Goal: Obtain resource: Download file/media

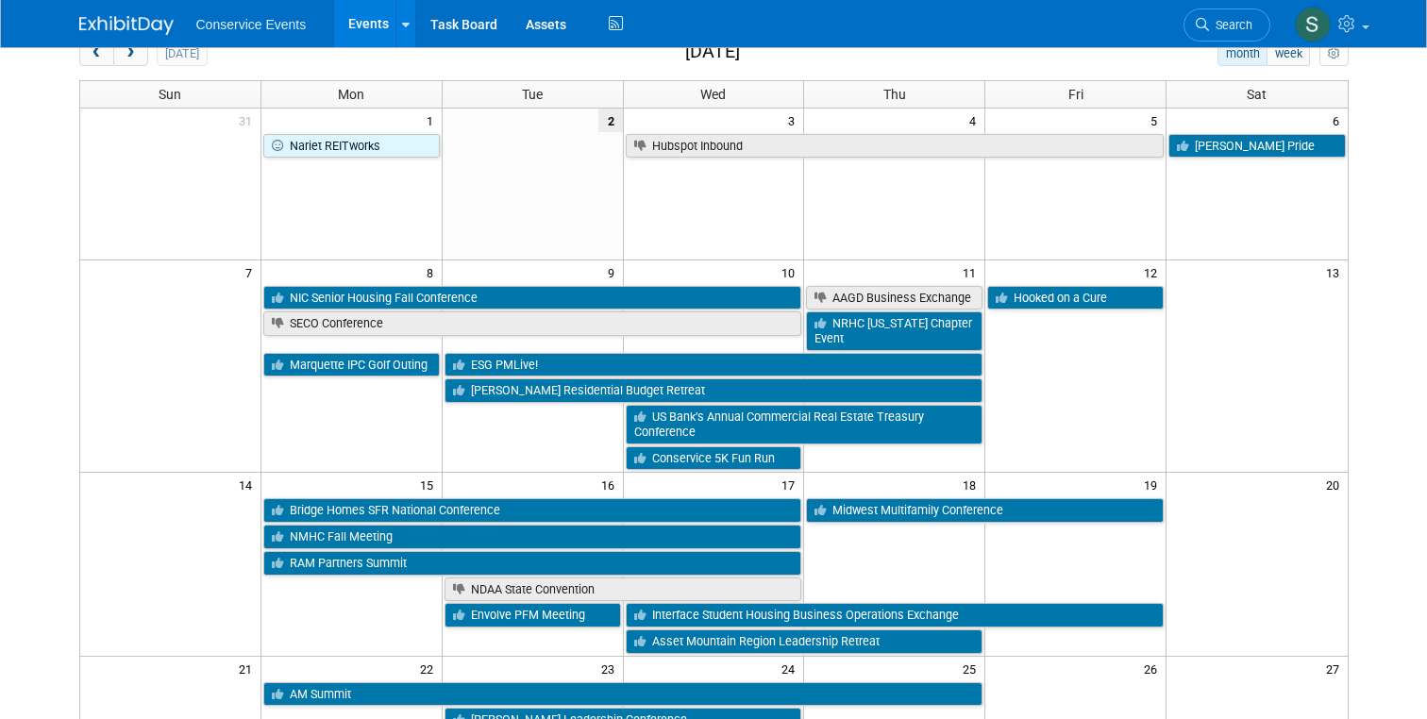
scroll to position [8, 0]
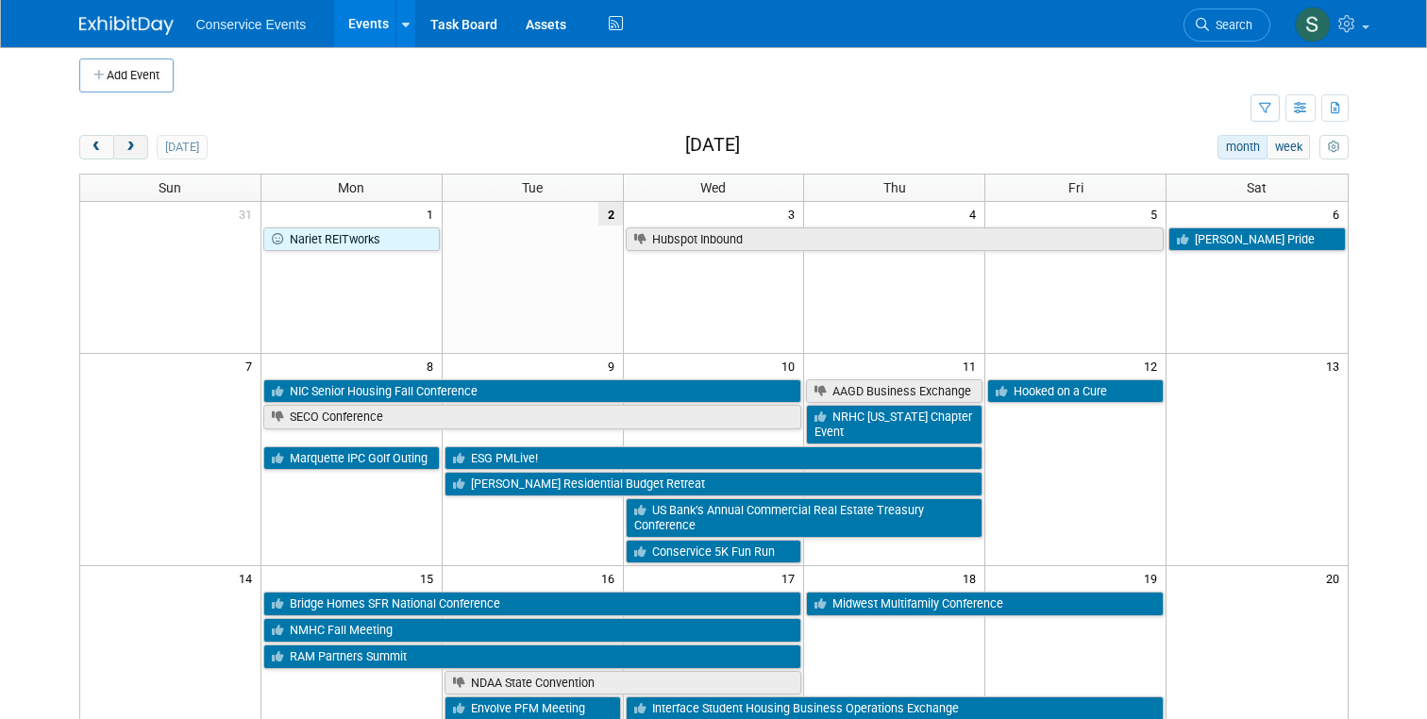
click at [139, 145] on button "next" at bounding box center [130, 147] width 35 height 25
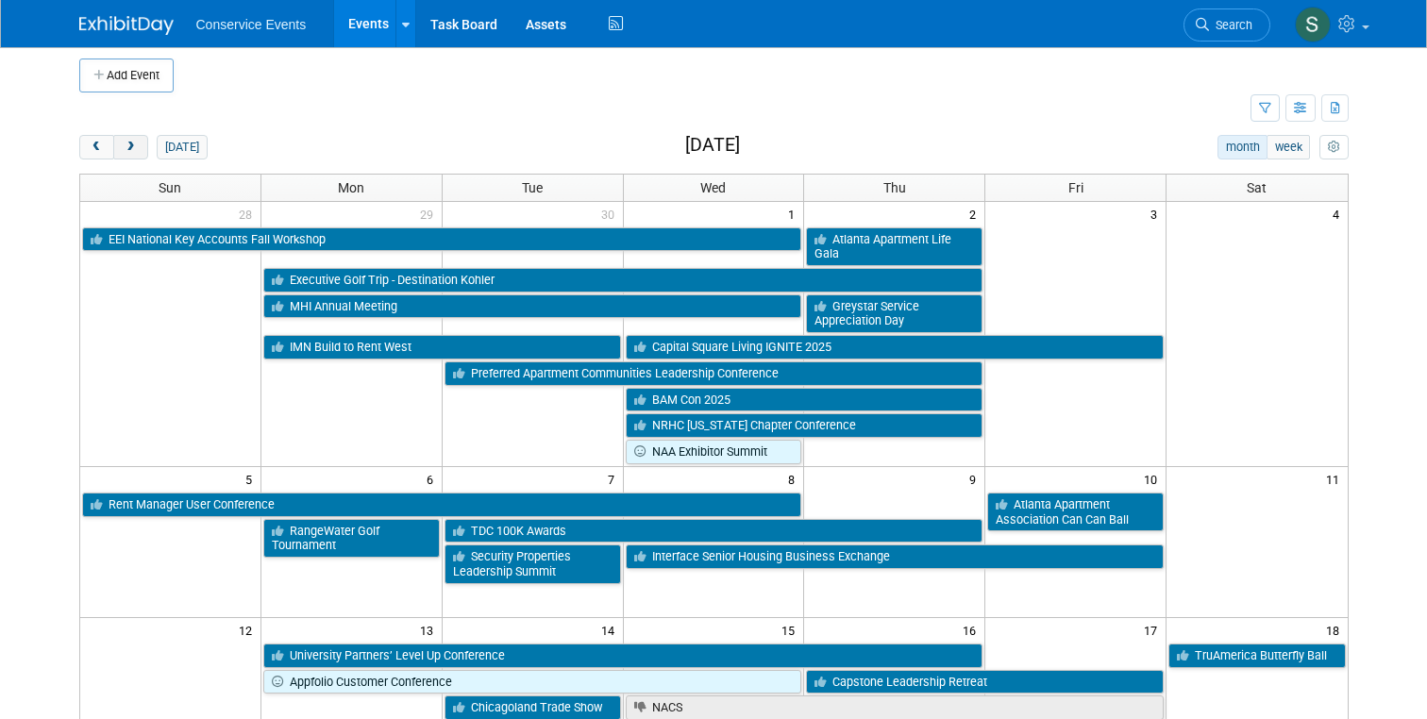
click at [139, 145] on button "next" at bounding box center [130, 147] width 35 height 25
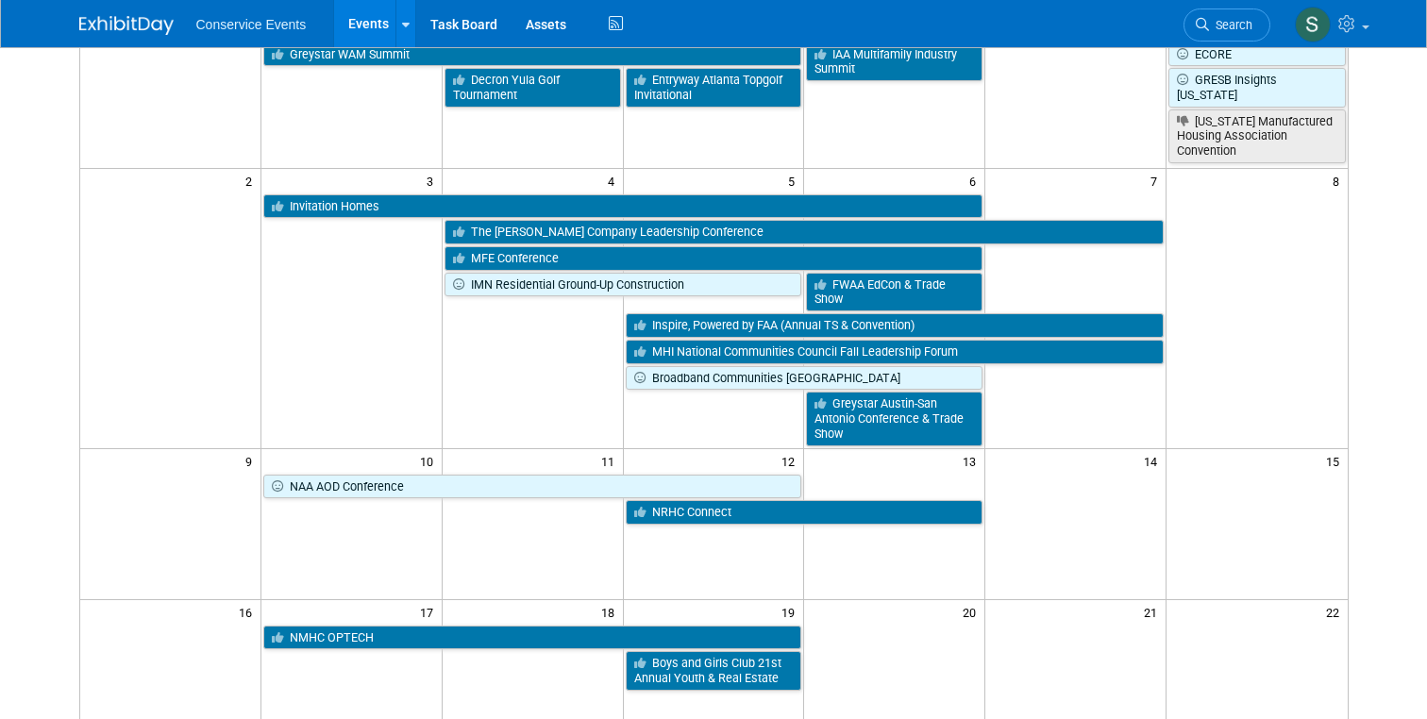
scroll to position [244, 0]
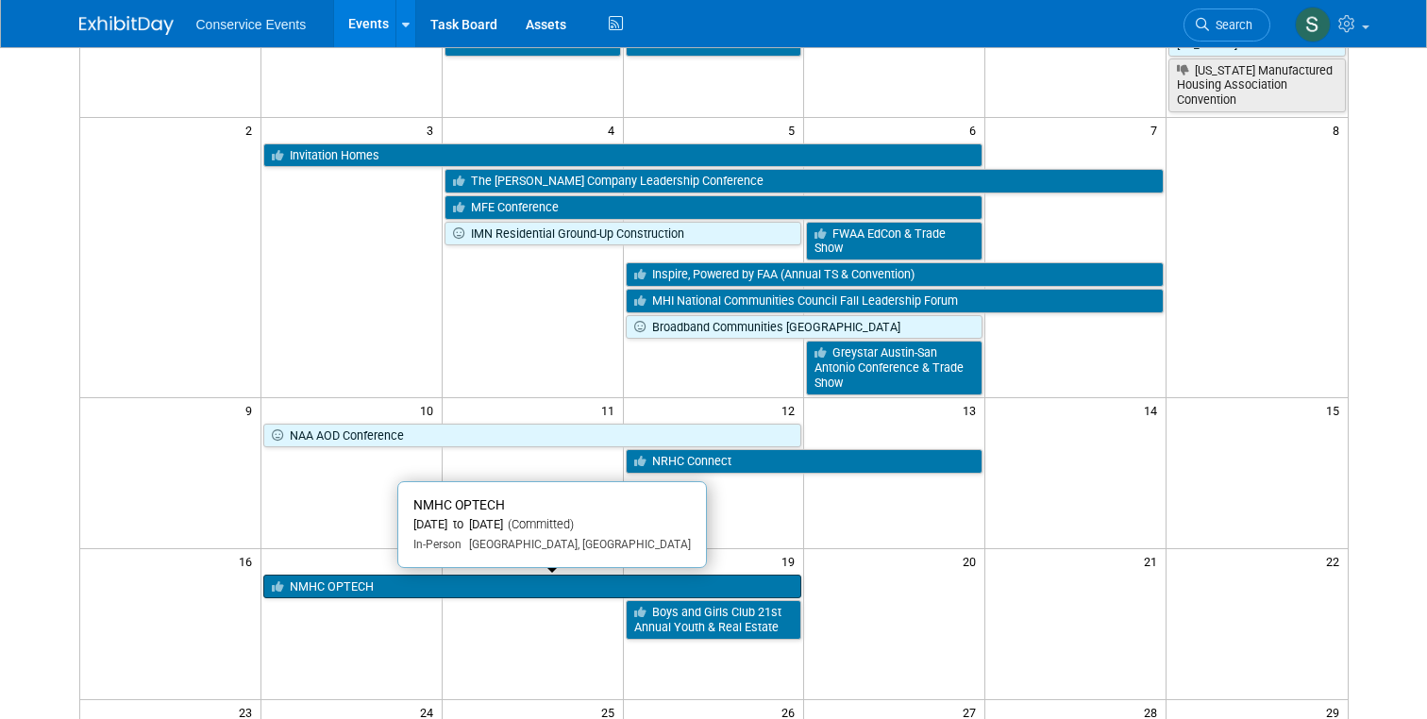
click at [498, 583] on link "NMHC OPTECH" at bounding box center [532, 587] width 539 height 25
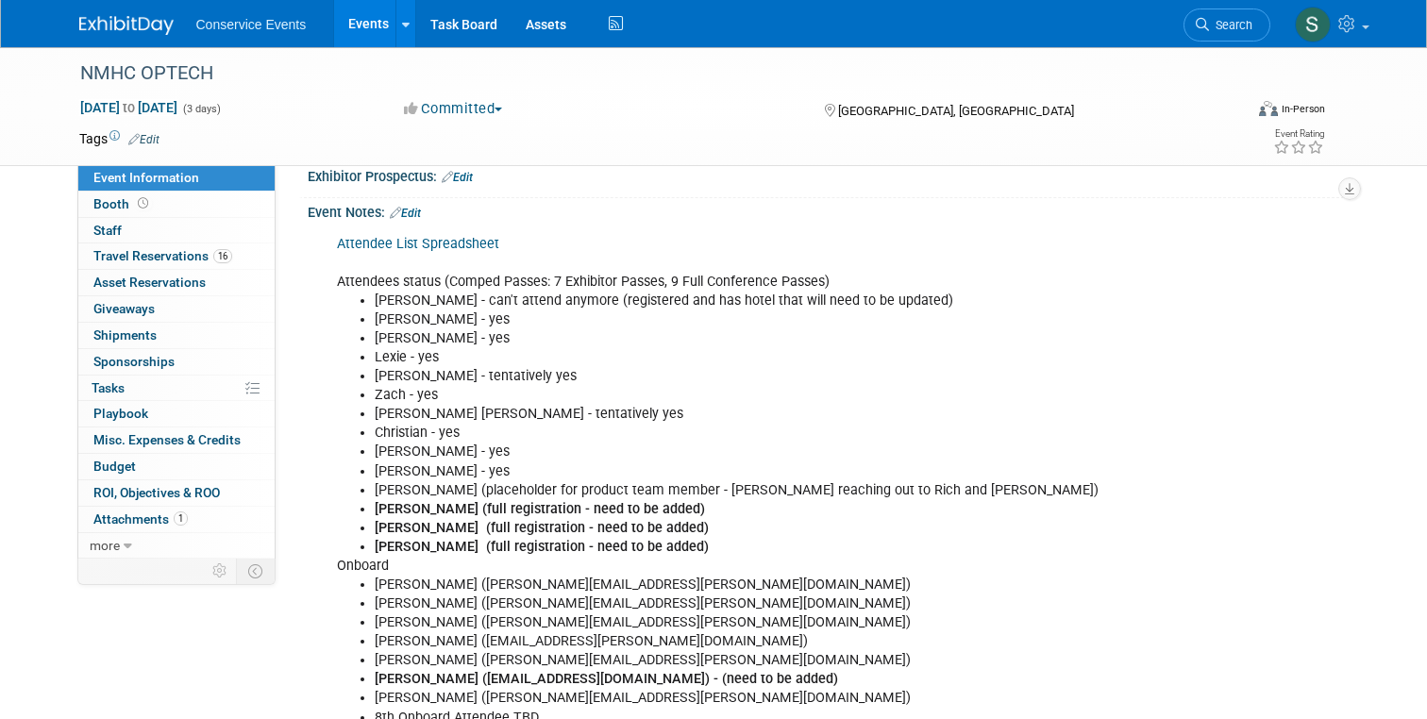
scroll to position [75, 0]
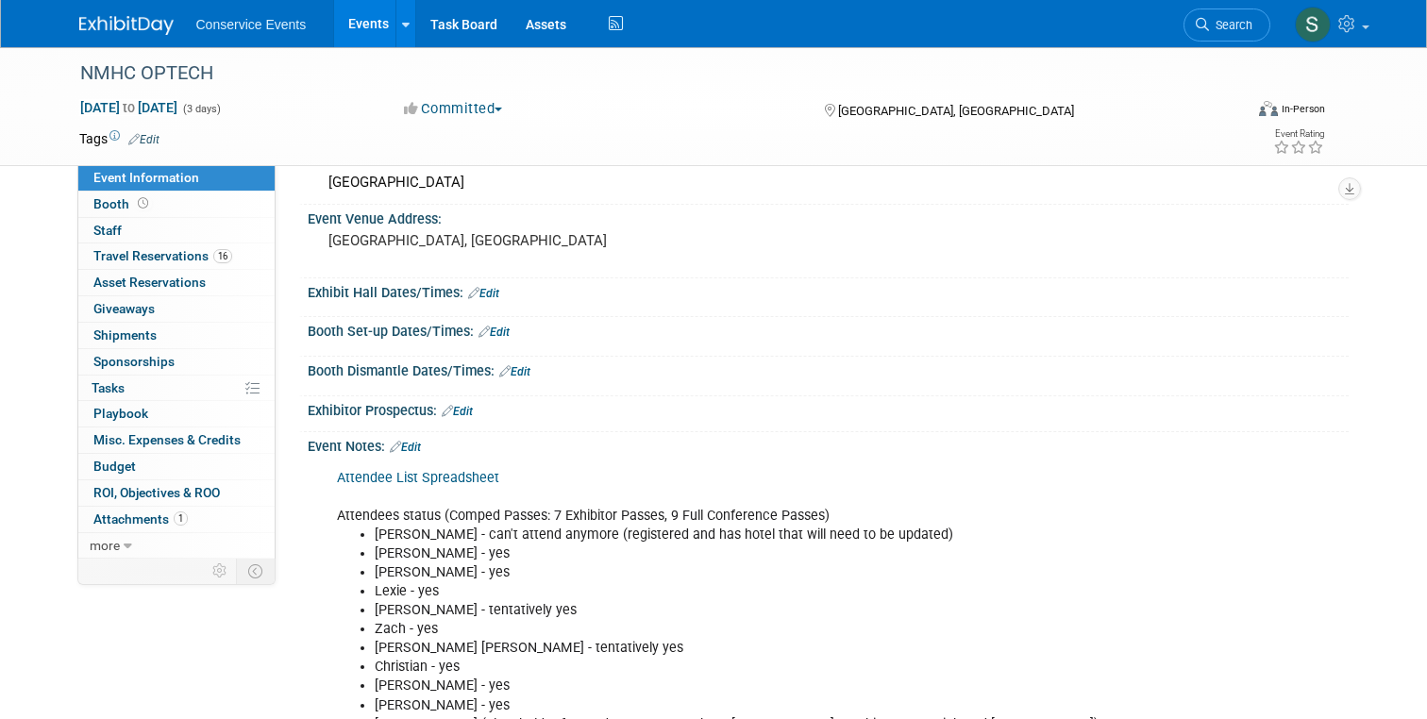
click at [435, 485] on link "Attendee List Spreadsheet" at bounding box center [418, 478] width 162 height 16
click at [423, 471] on link "Attendee List Spreadsheet" at bounding box center [418, 478] width 162 height 16
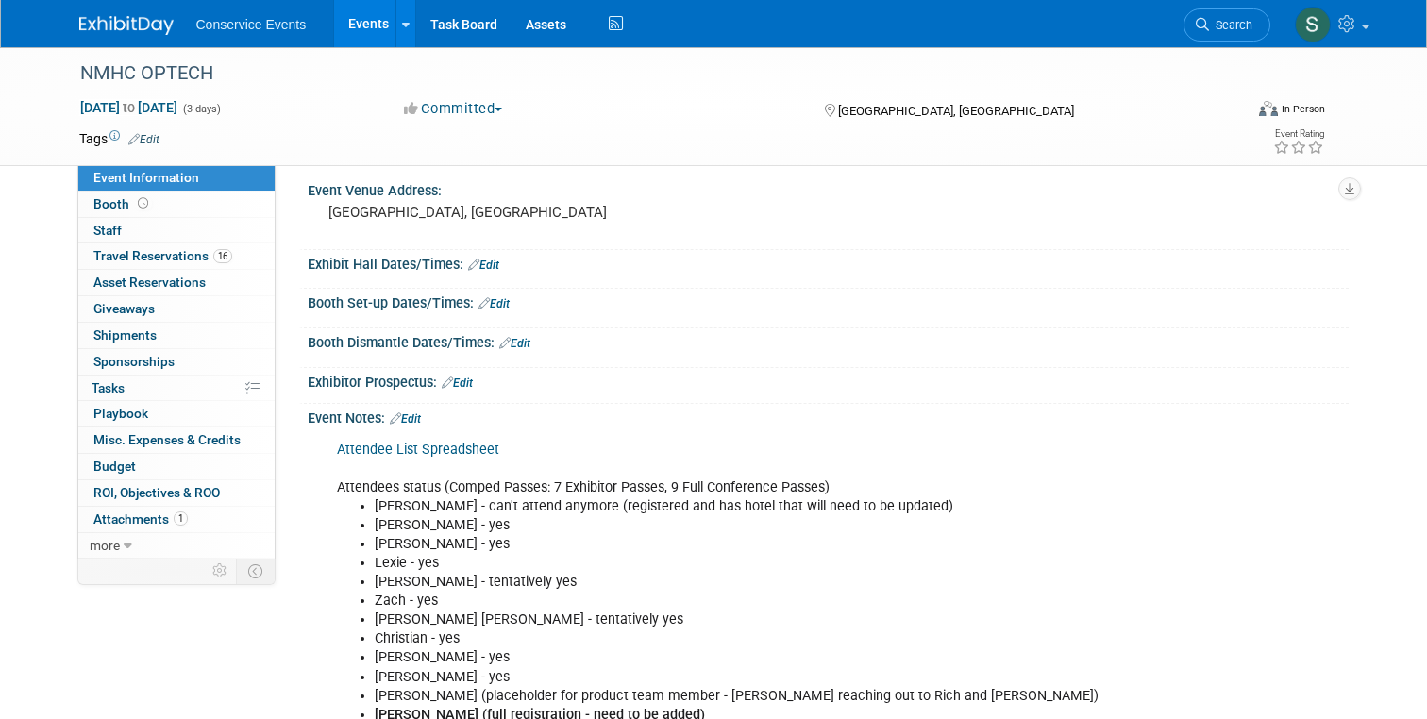
scroll to position [107, 0]
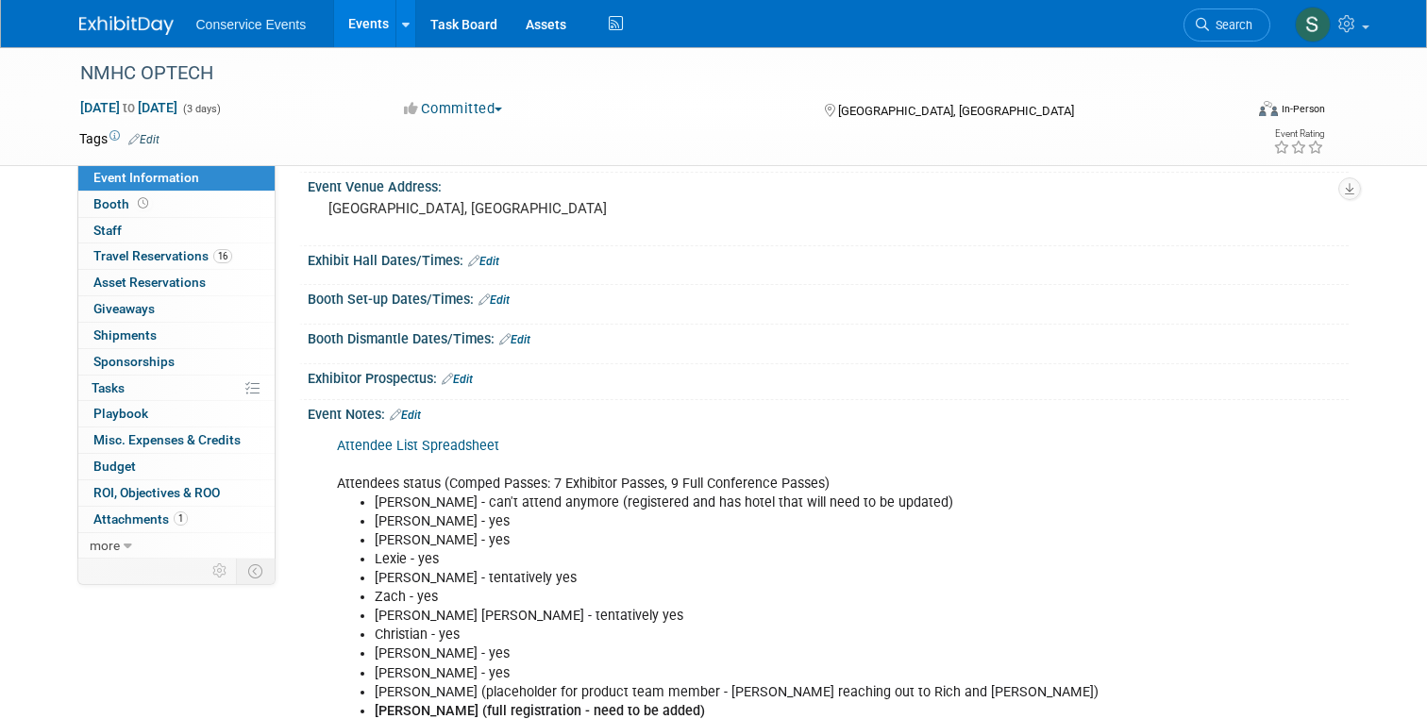
click at [136, 531] on div "1 Attachments 1 Attachments" at bounding box center [176, 520] width 196 height 26
click at [136, 526] on span "Attachments 1" at bounding box center [140, 519] width 94 height 15
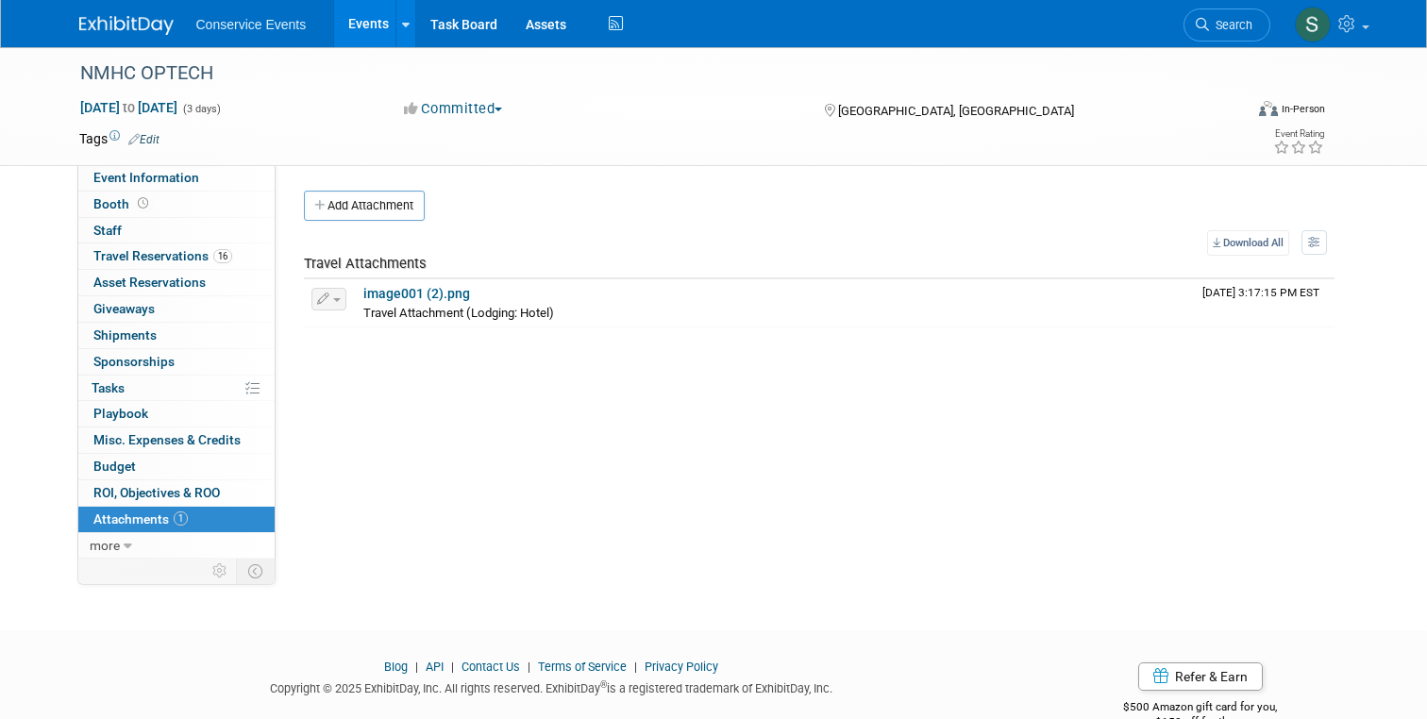
click at [114, 29] on img at bounding box center [126, 25] width 94 height 19
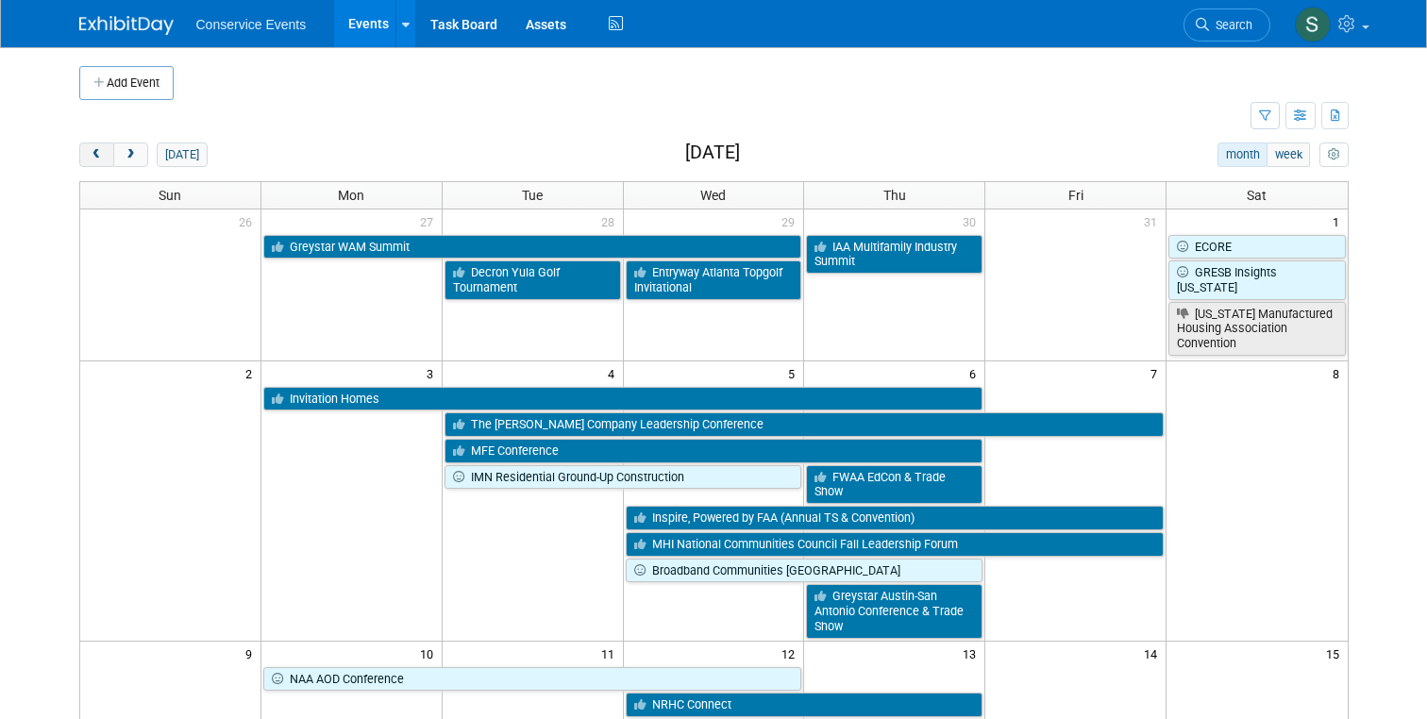
click at [87, 147] on button "prev" at bounding box center [96, 155] width 35 height 25
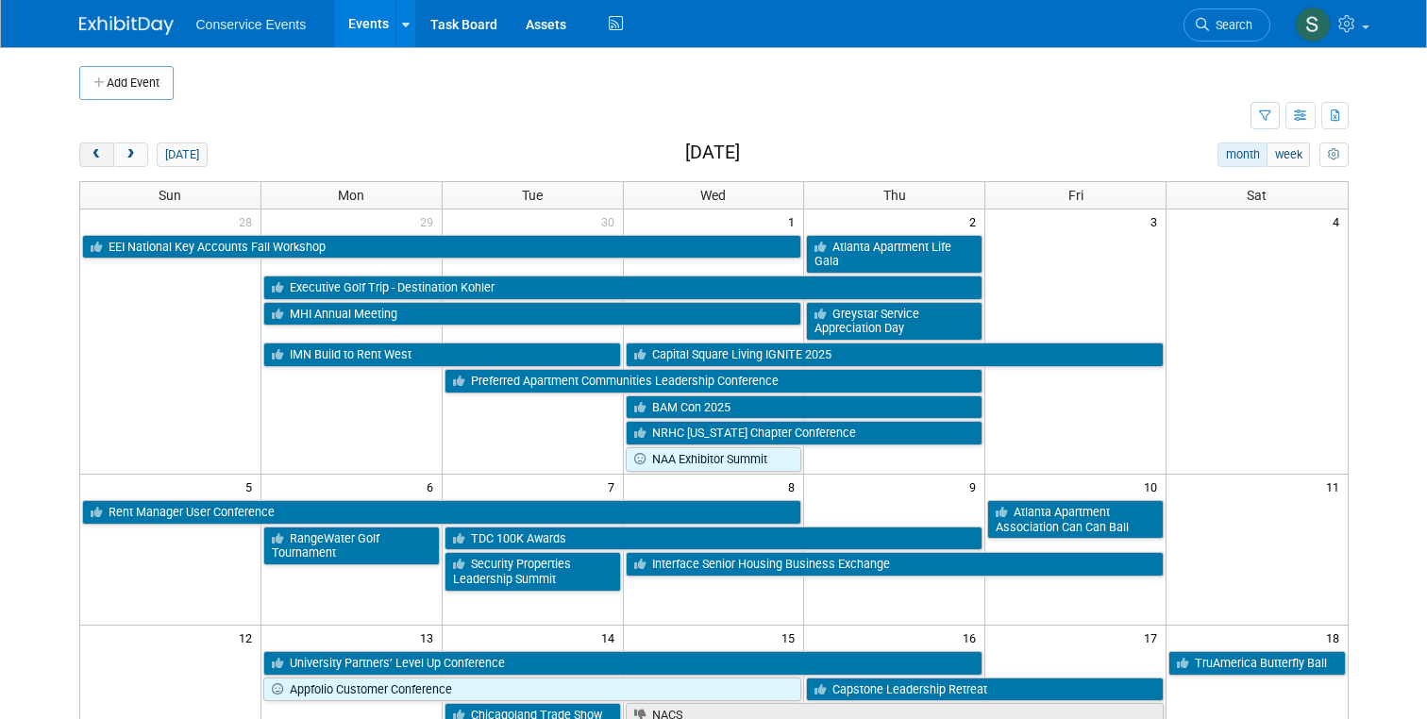
click at [87, 147] on button "prev" at bounding box center [96, 155] width 35 height 25
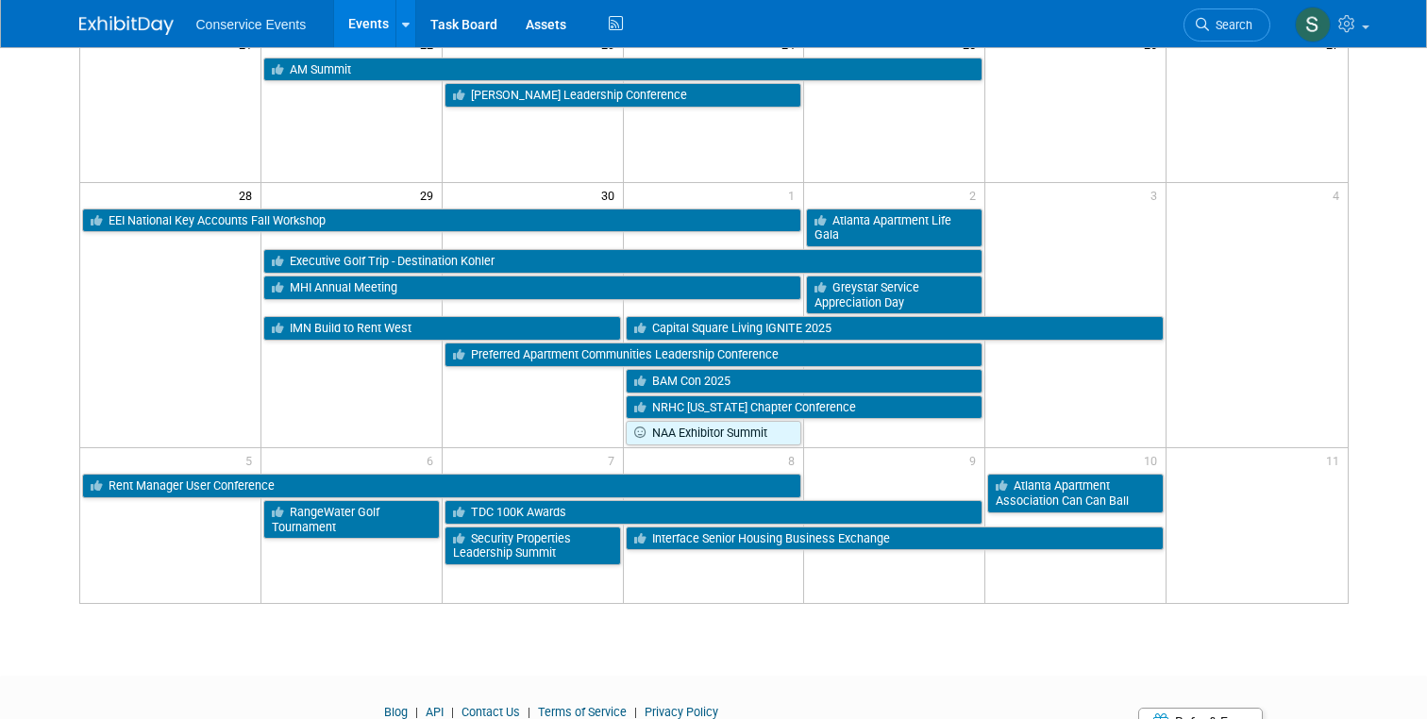
scroll to position [253, 0]
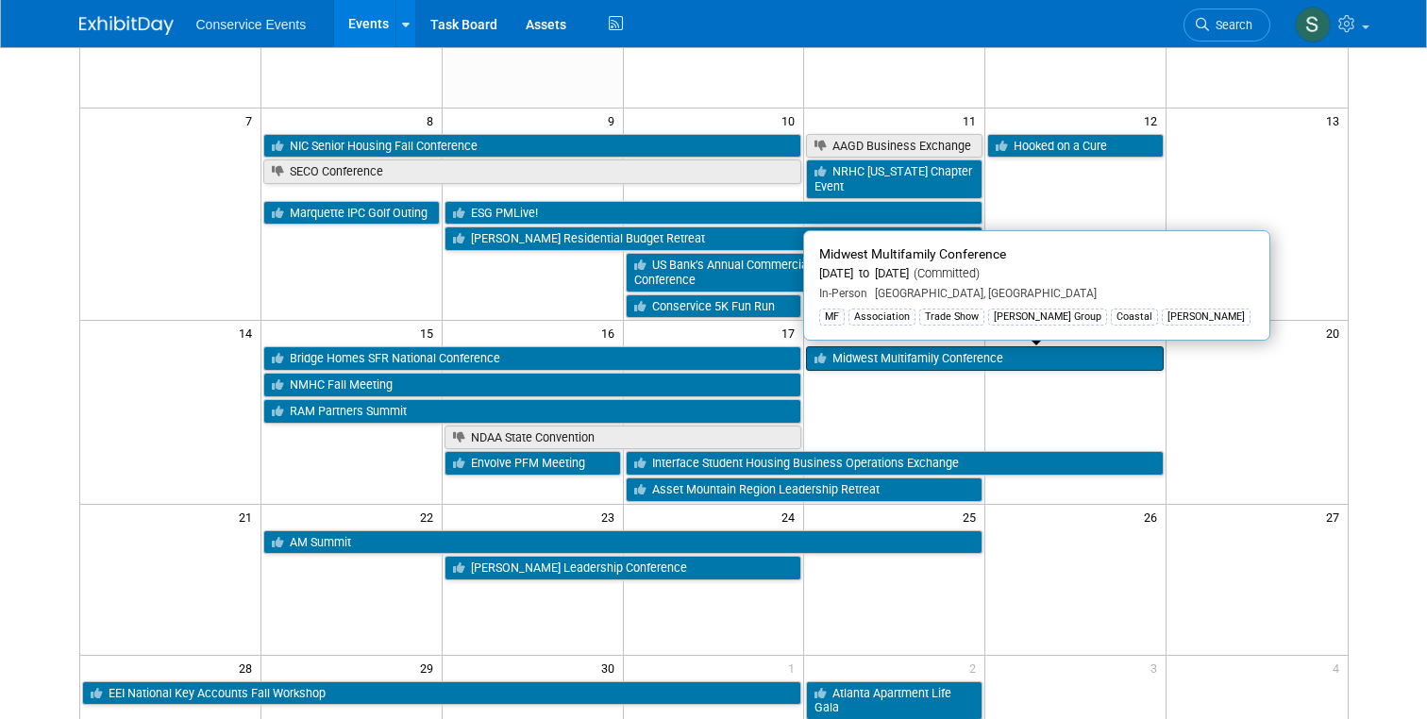
click at [915, 357] on link "Midwest Multifamily Conference" at bounding box center [985, 358] width 358 height 25
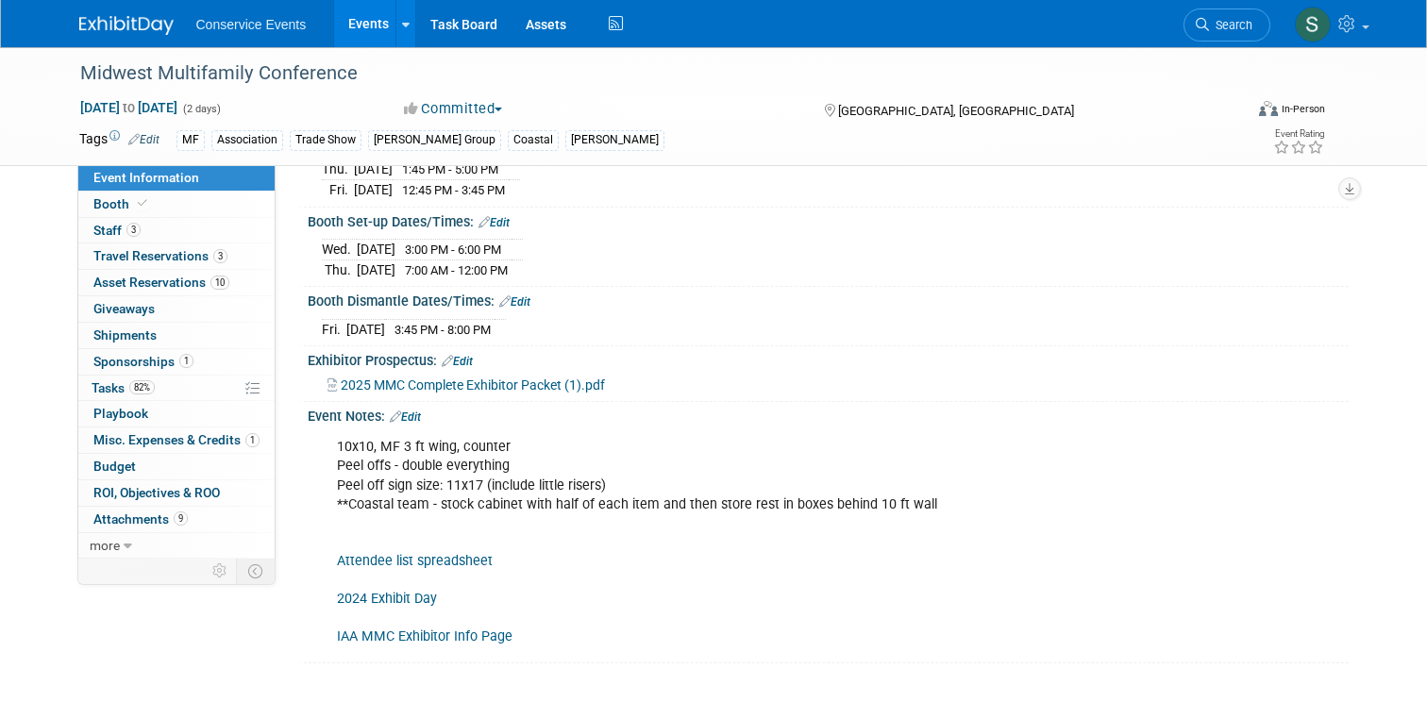
scroll to position [257, 0]
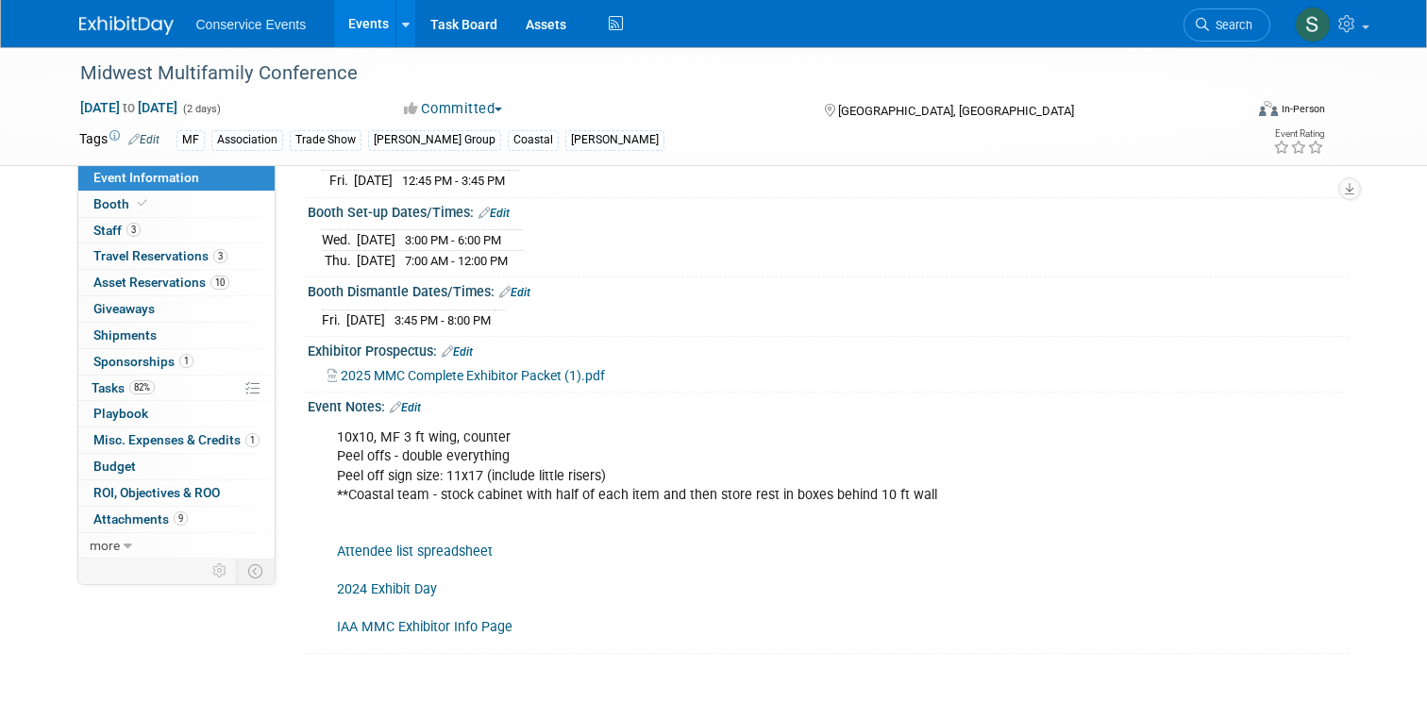
click at [389, 547] on link "Attendee list spreadsheet" at bounding box center [415, 552] width 156 height 16
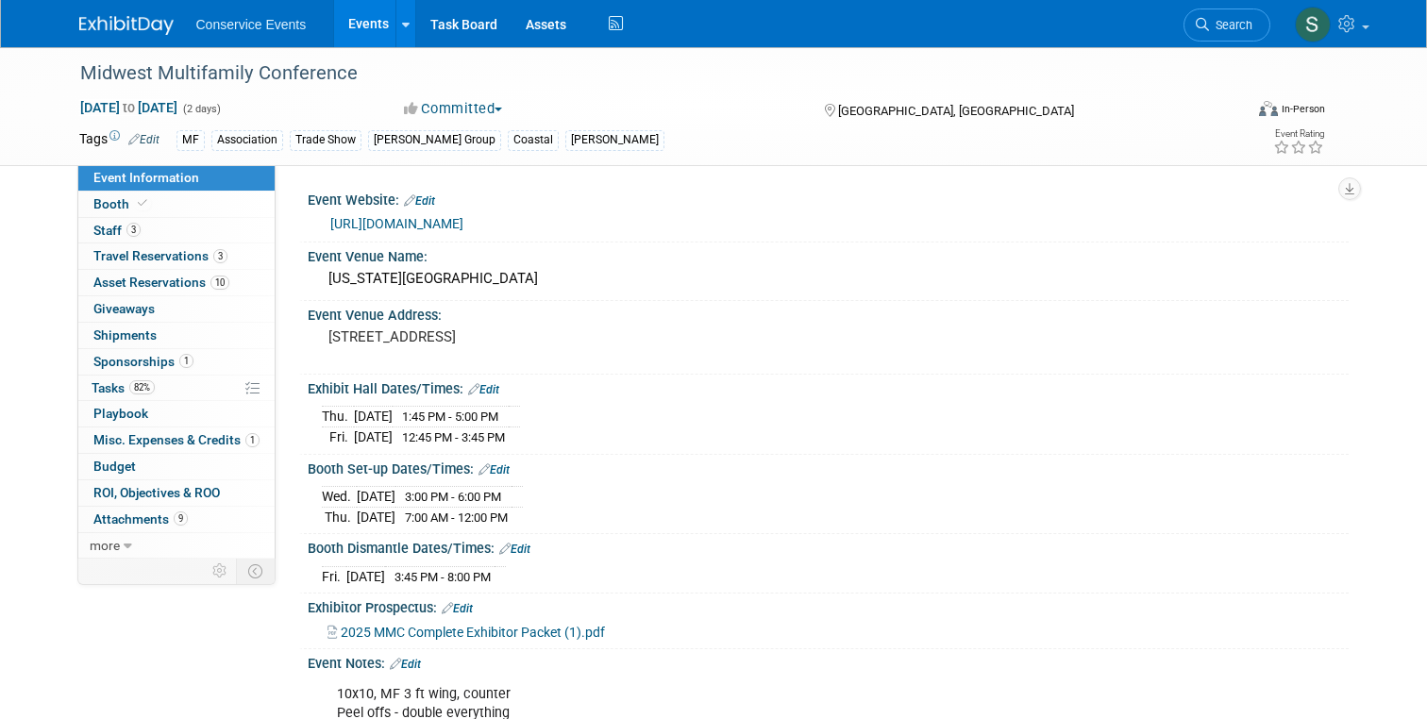
click at [123, 11] on link at bounding box center [137, 15] width 117 height 15
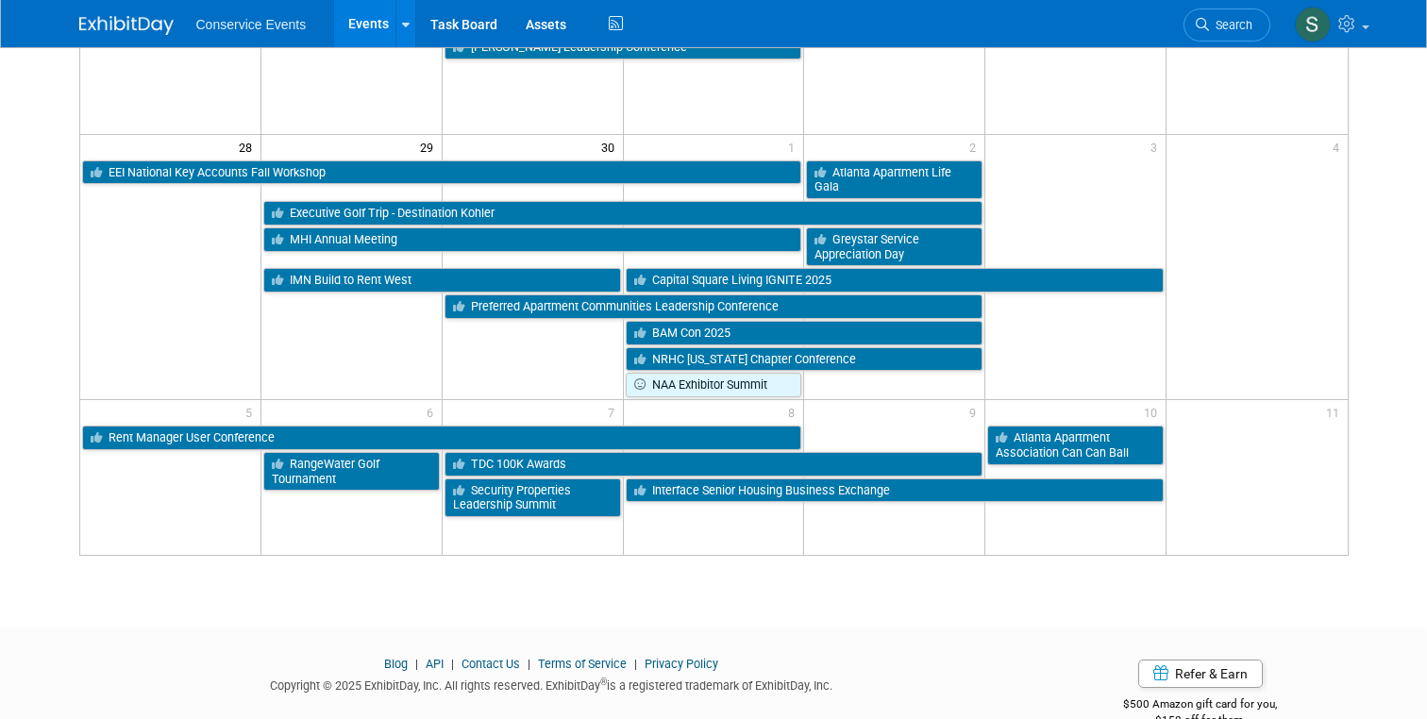
scroll to position [773, 0]
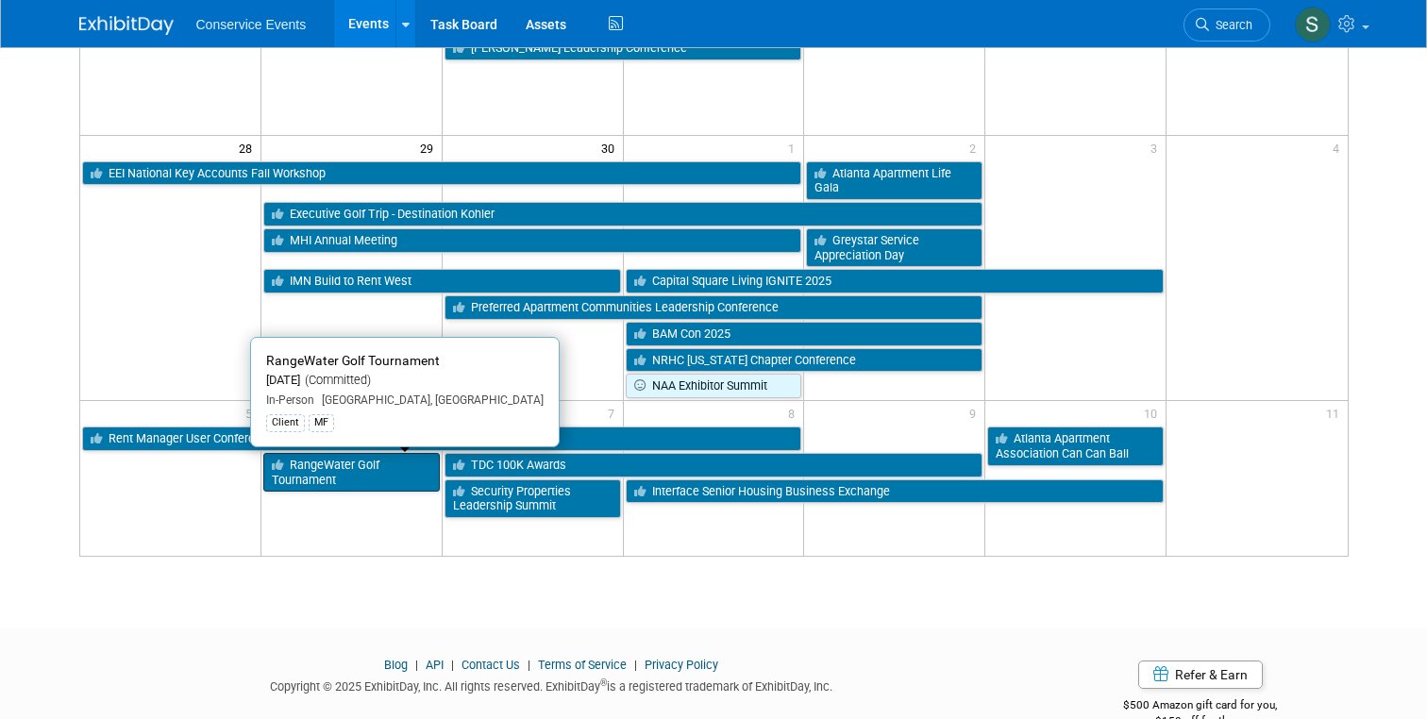
click at [296, 485] on link "RangeWater Golf Tournament" at bounding box center [351, 472] width 177 height 39
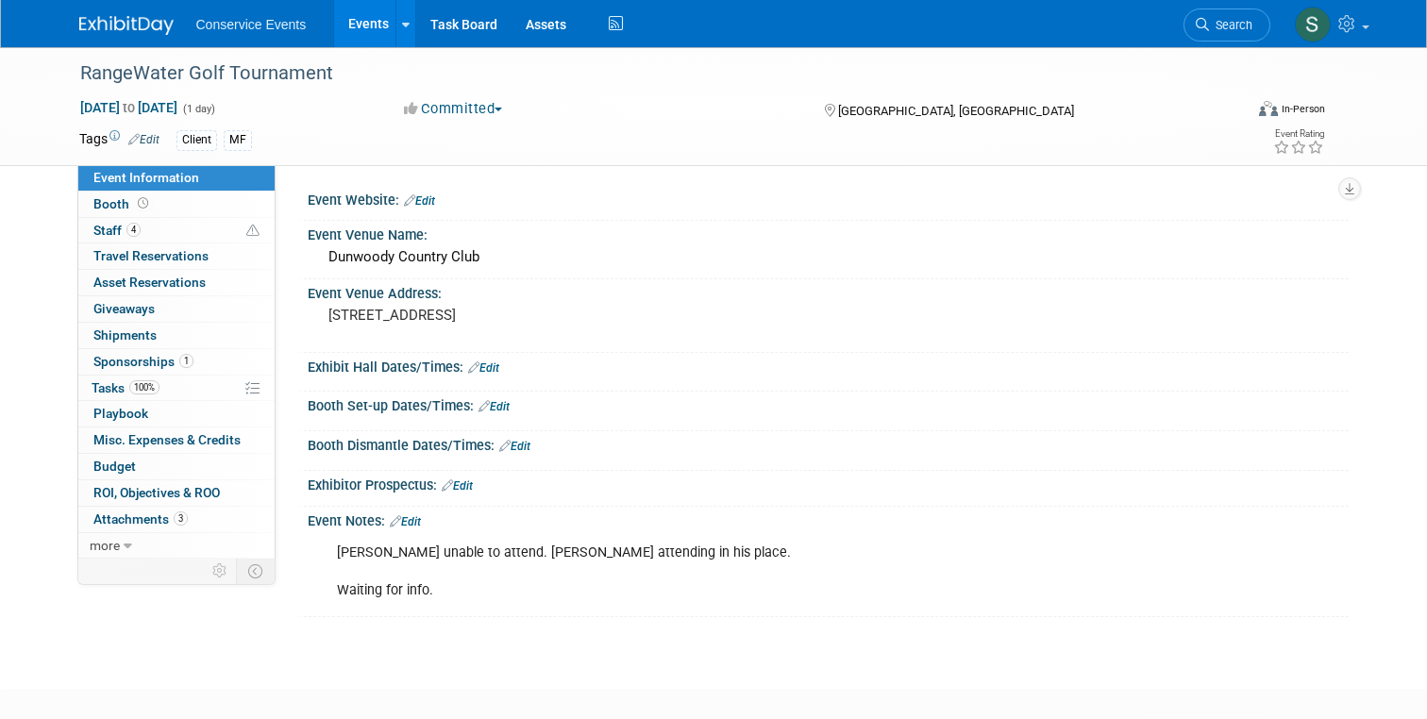
click at [88, 12] on link at bounding box center [137, 15] width 117 height 15
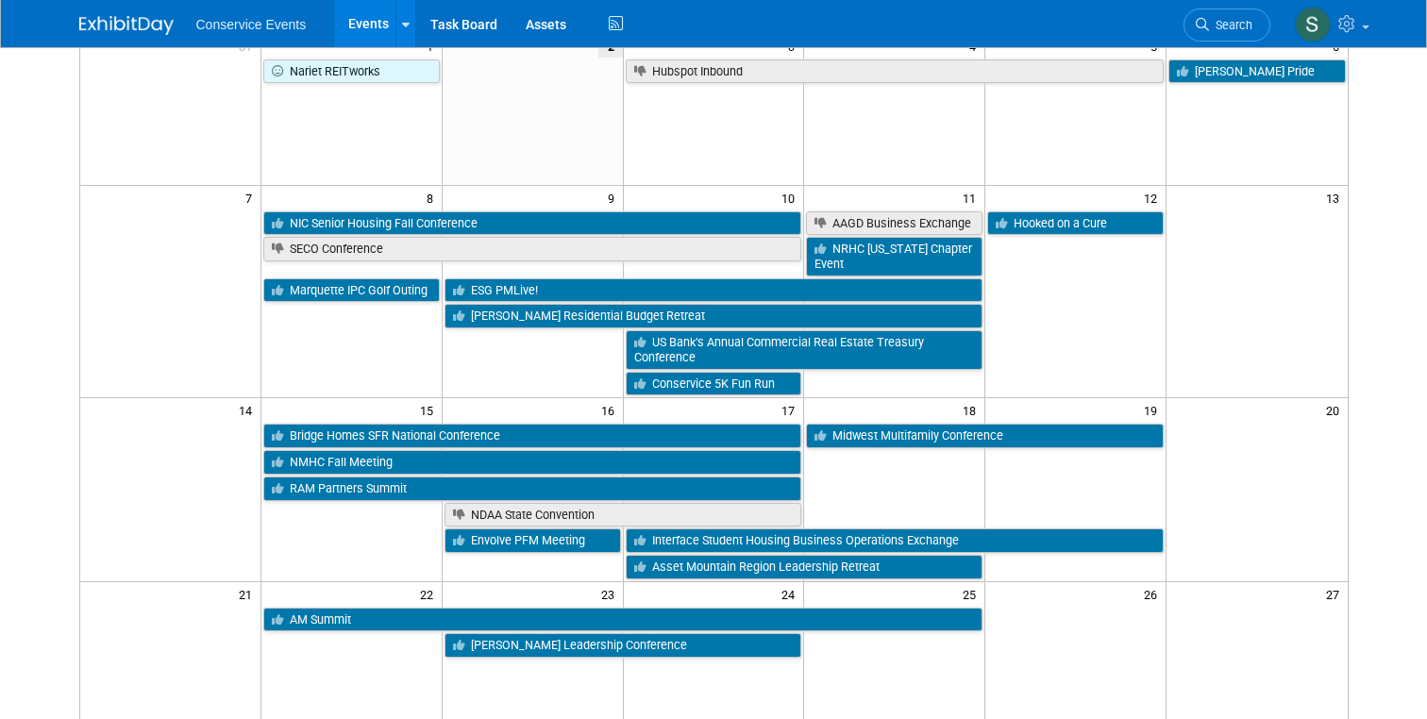
scroll to position [216, 0]
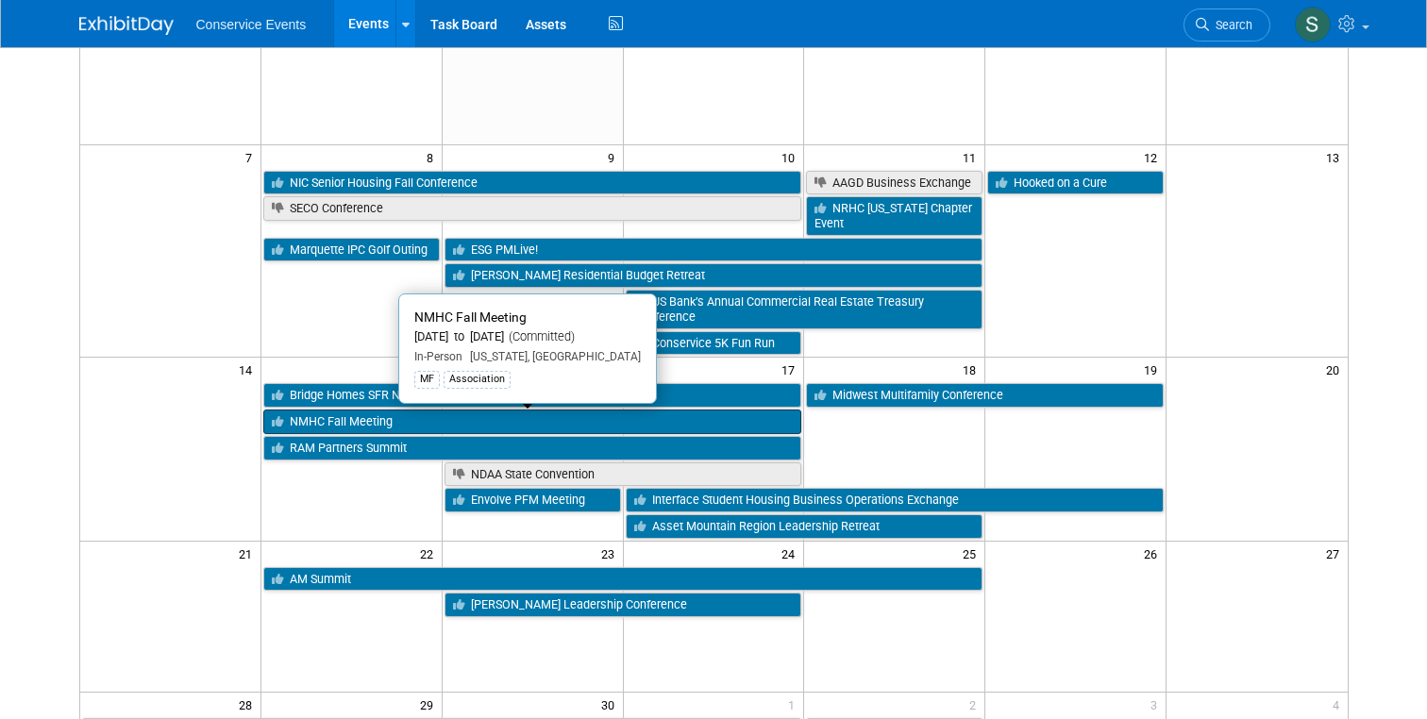
click at [336, 425] on link "NMHC Fall Meeting" at bounding box center [532, 422] width 539 height 25
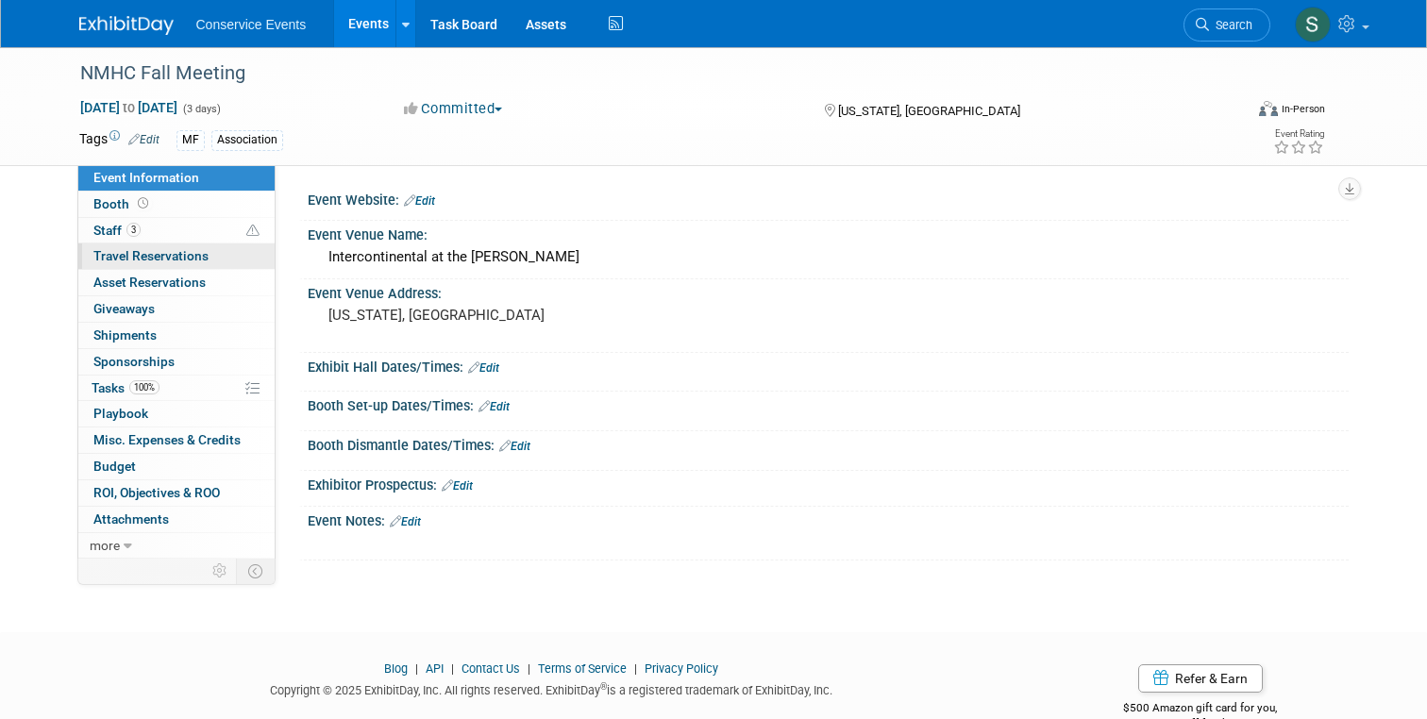
click at [162, 262] on span "Travel Reservations 0" at bounding box center [150, 255] width 115 height 15
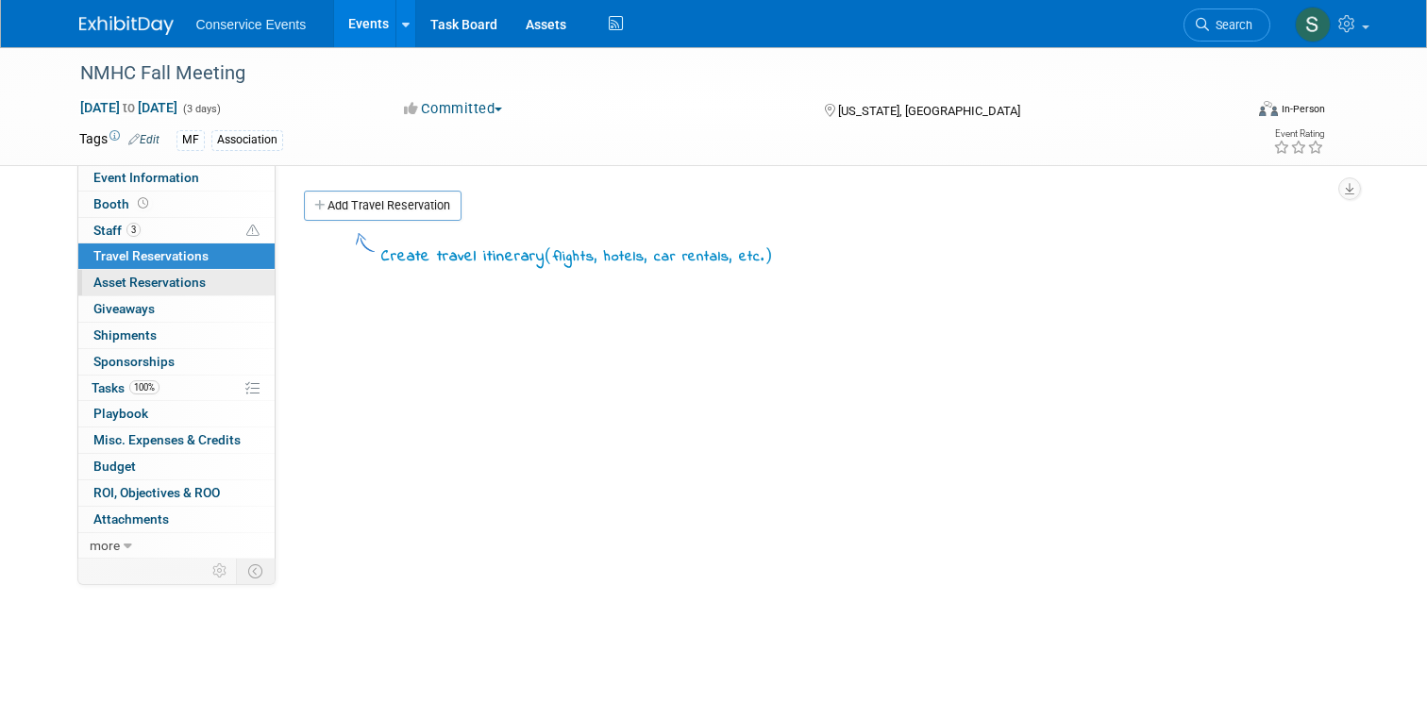
click at [165, 283] on span "Asset Reservations 0" at bounding box center [149, 282] width 112 height 15
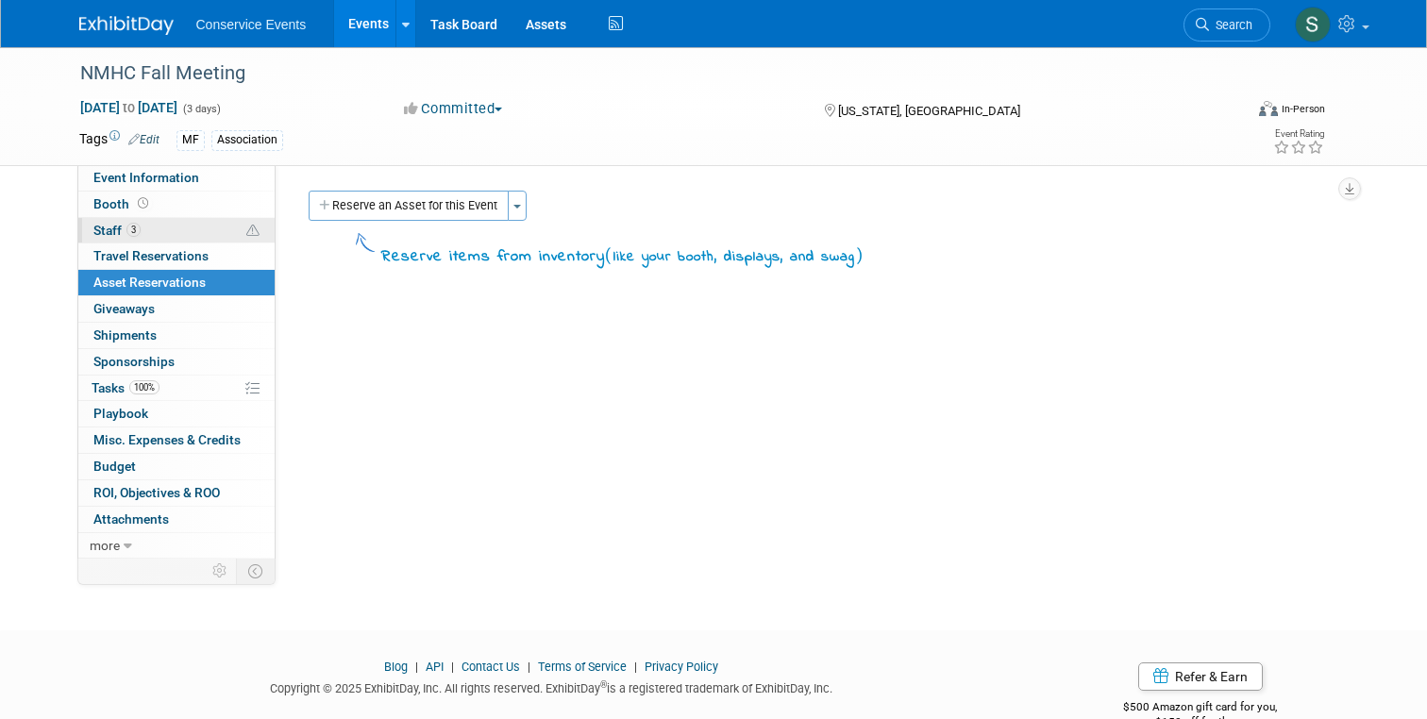
click at [105, 231] on span "Staff 3" at bounding box center [116, 230] width 47 height 15
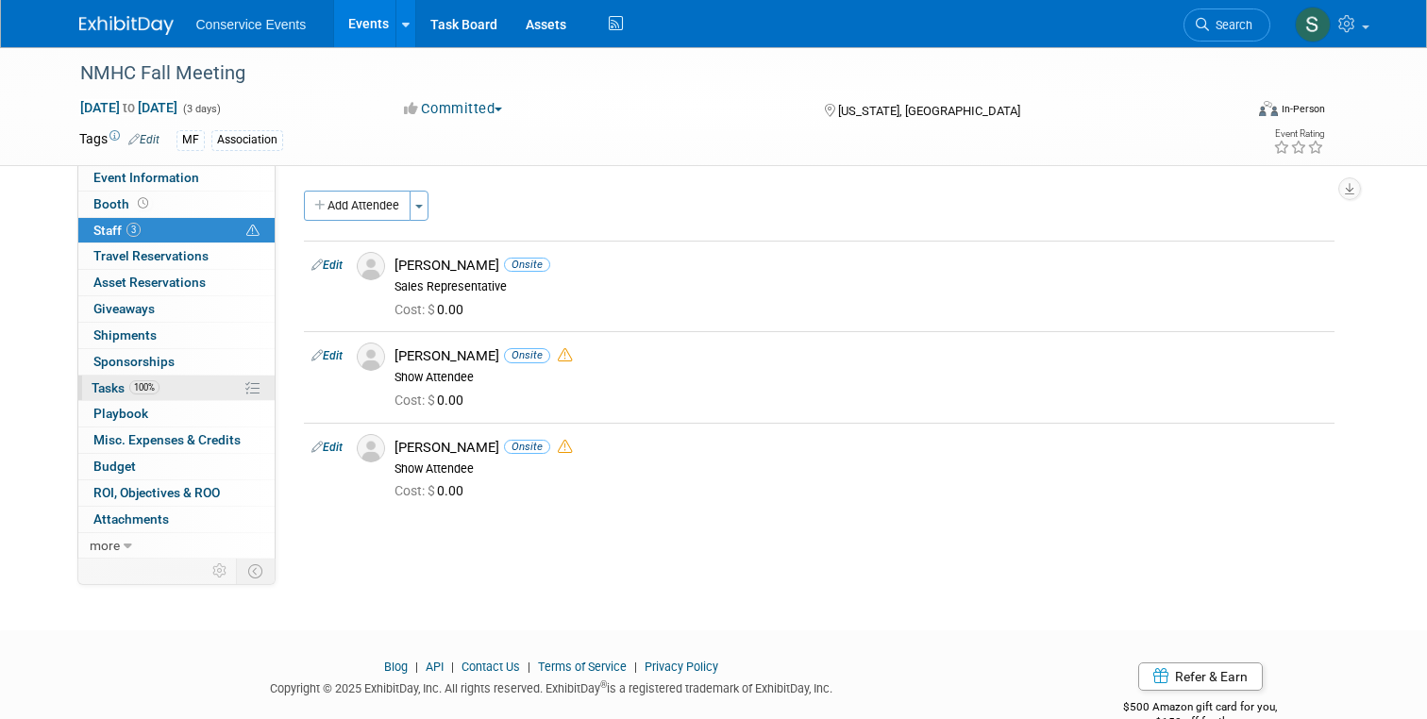
click at [109, 386] on span "Tasks 100%" at bounding box center [126, 387] width 68 height 15
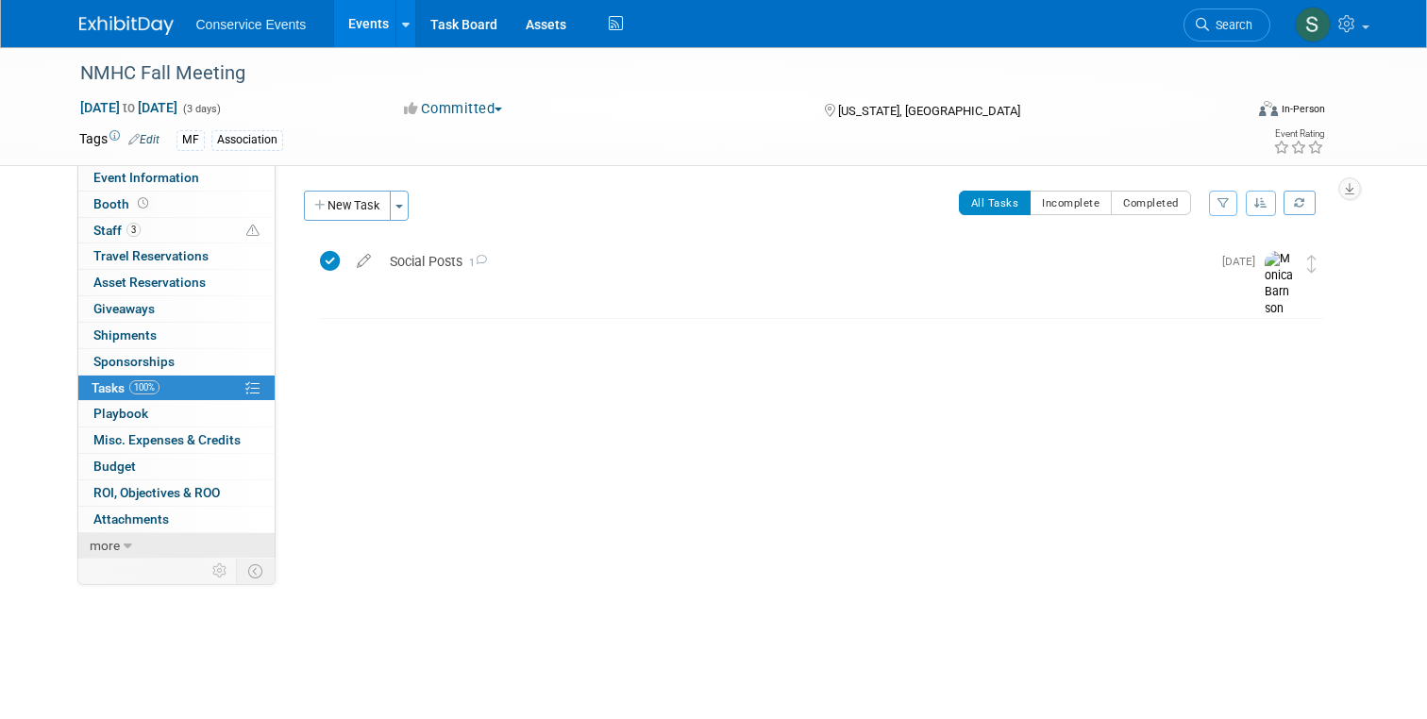
click at [119, 548] on link "more" at bounding box center [176, 545] width 196 height 25
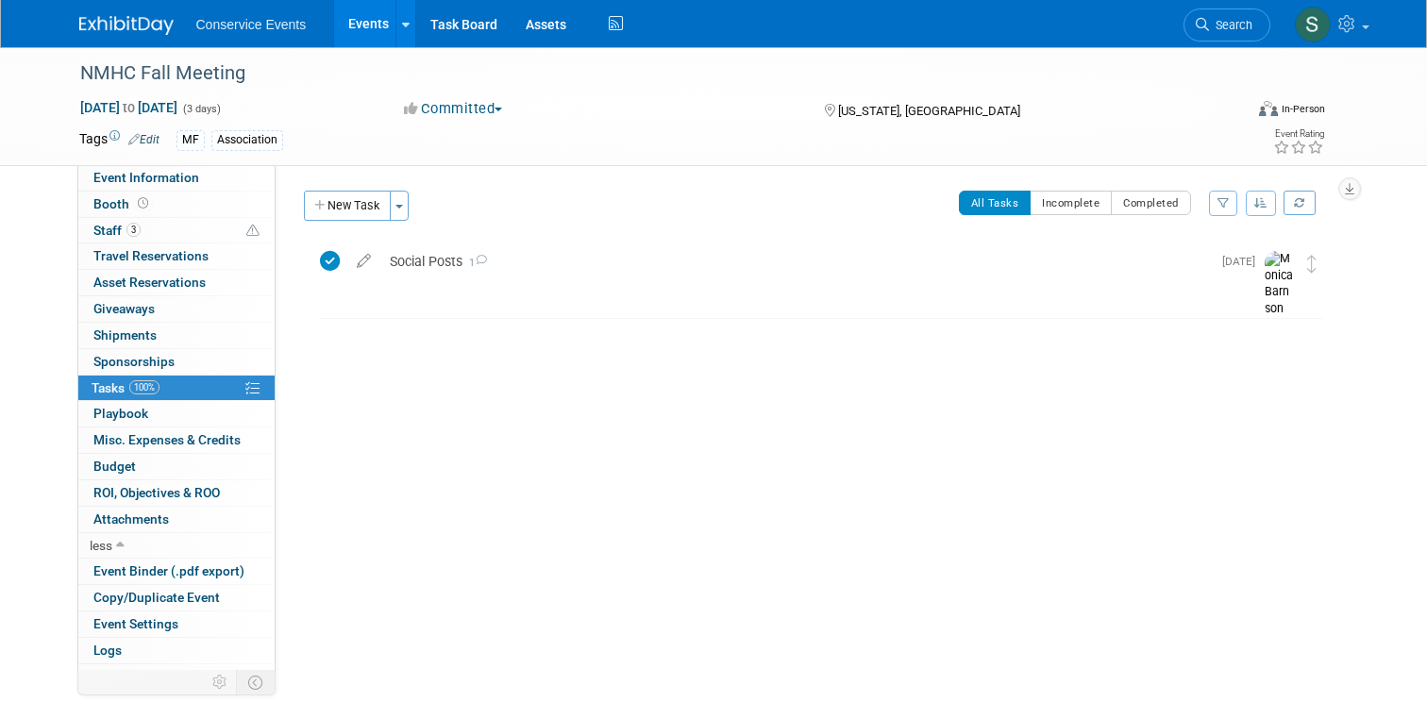
click at [143, 25] on img at bounding box center [126, 25] width 94 height 19
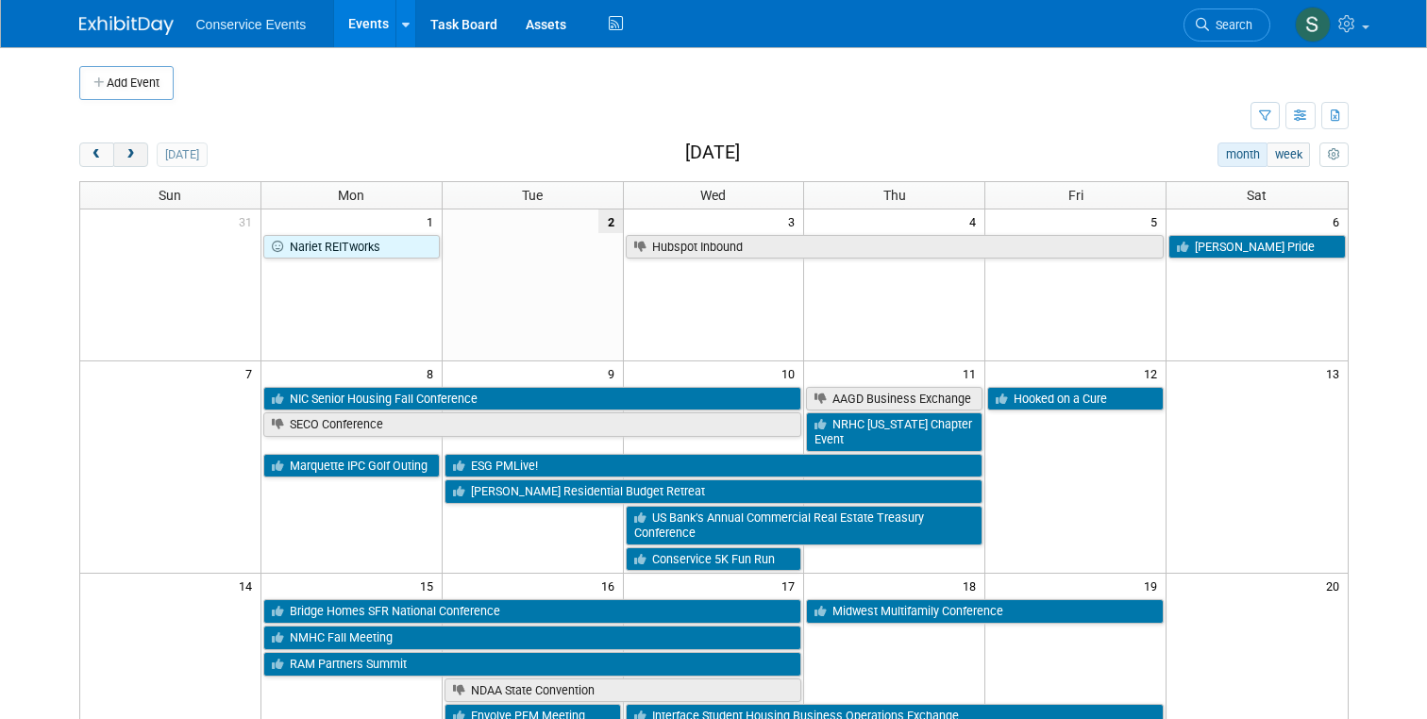
click at [142, 160] on button "next" at bounding box center [130, 155] width 35 height 25
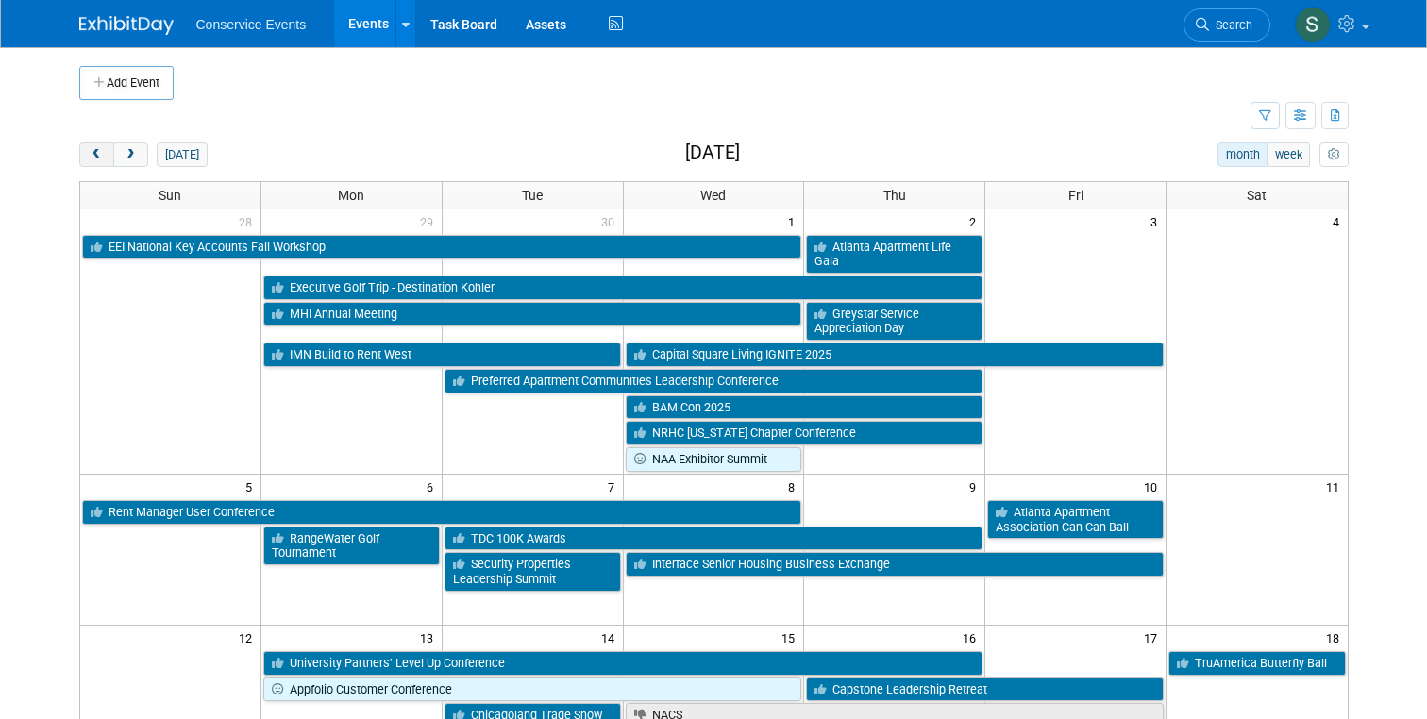
click at [92, 157] on span "prev" at bounding box center [97, 155] width 14 height 12
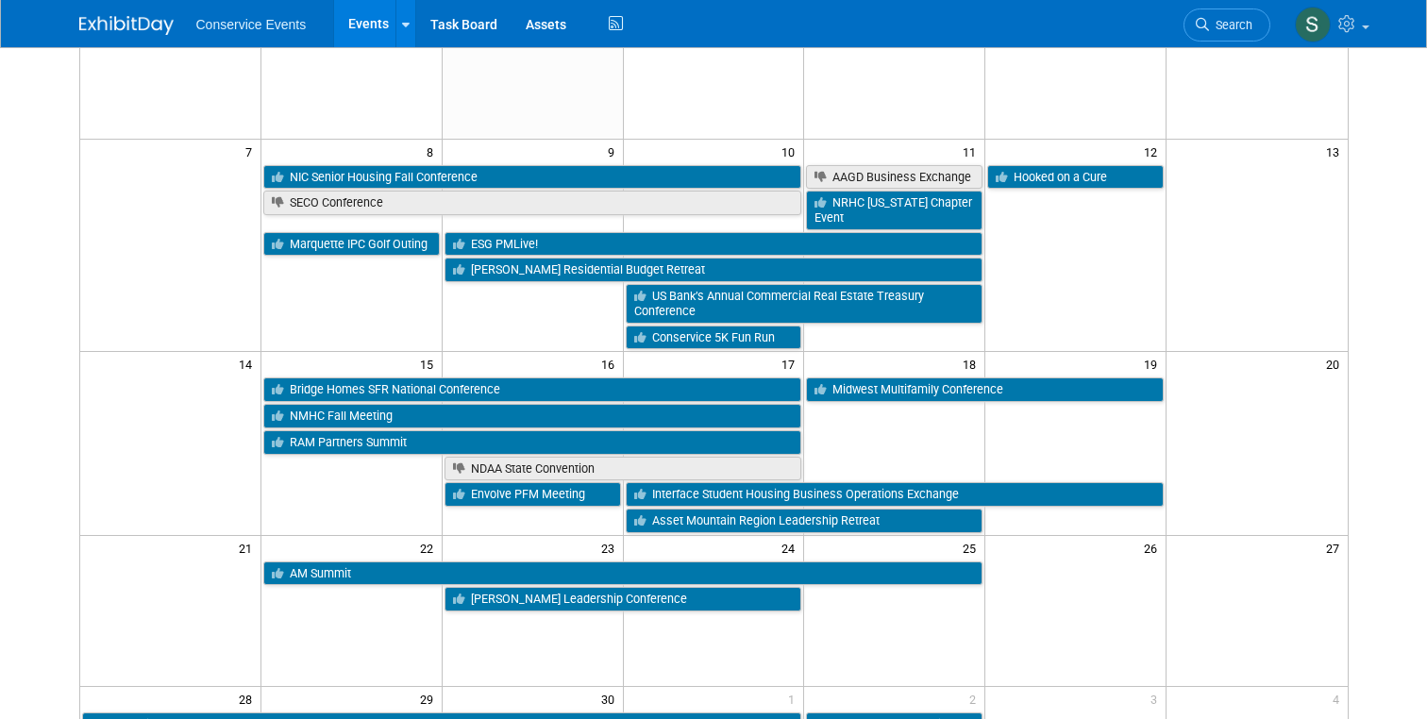
scroll to position [225, 0]
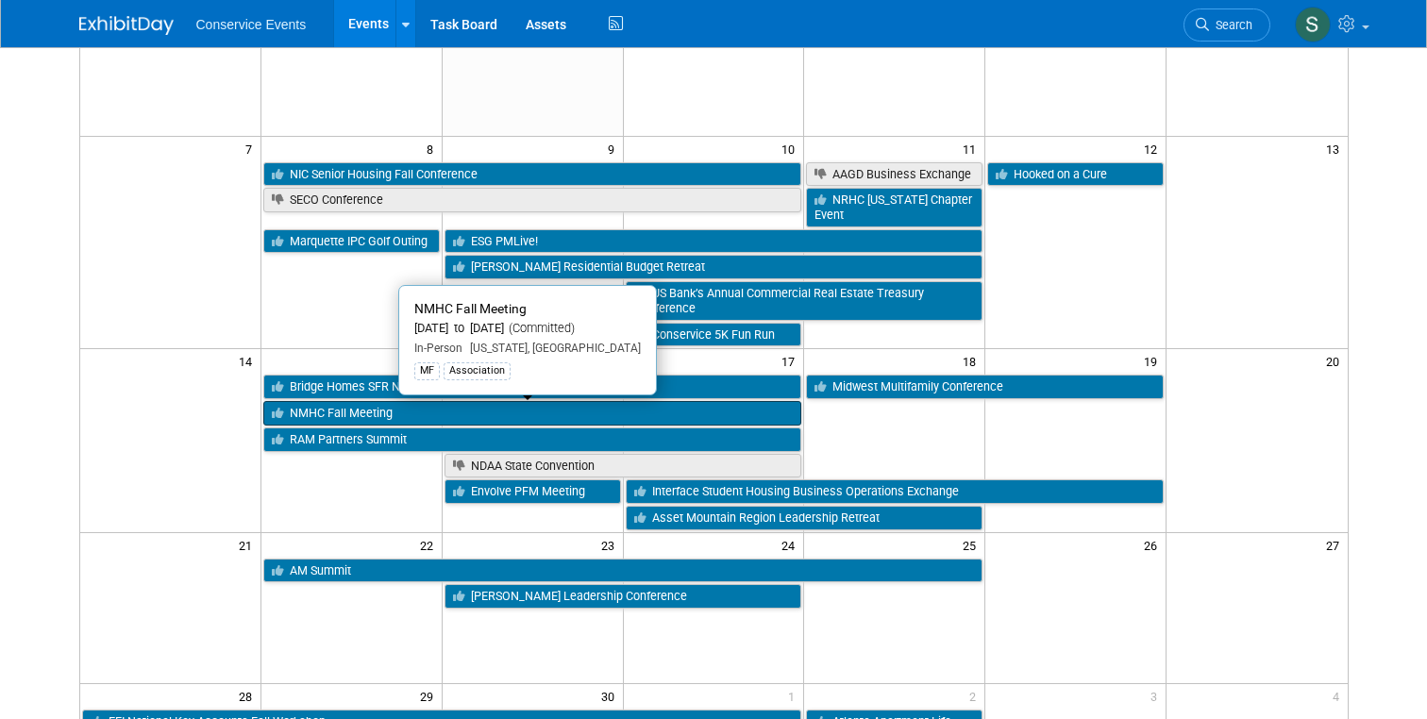
click at [324, 416] on link "NMHC Fall Meeting" at bounding box center [532, 413] width 539 height 25
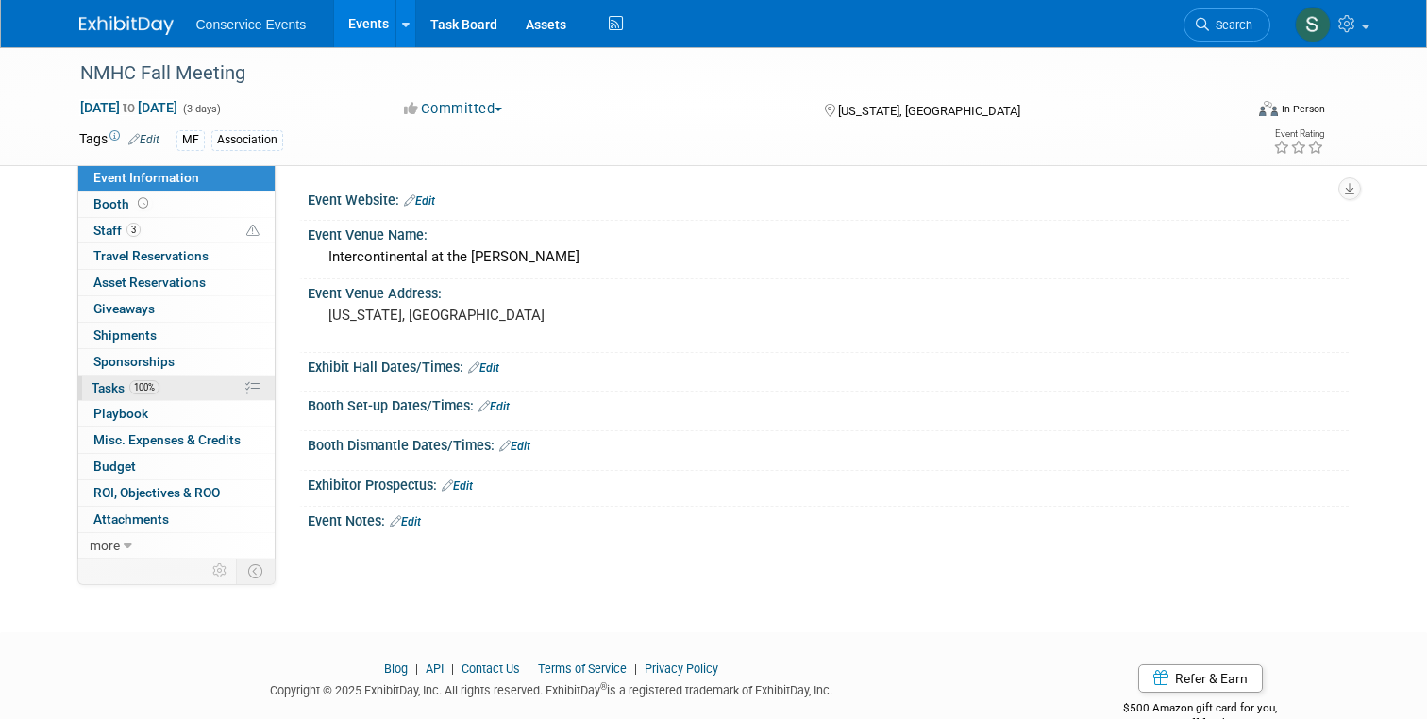
click at [107, 380] on span "Tasks 100%" at bounding box center [126, 387] width 68 height 15
